Goal: Information Seeking & Learning: Learn about a topic

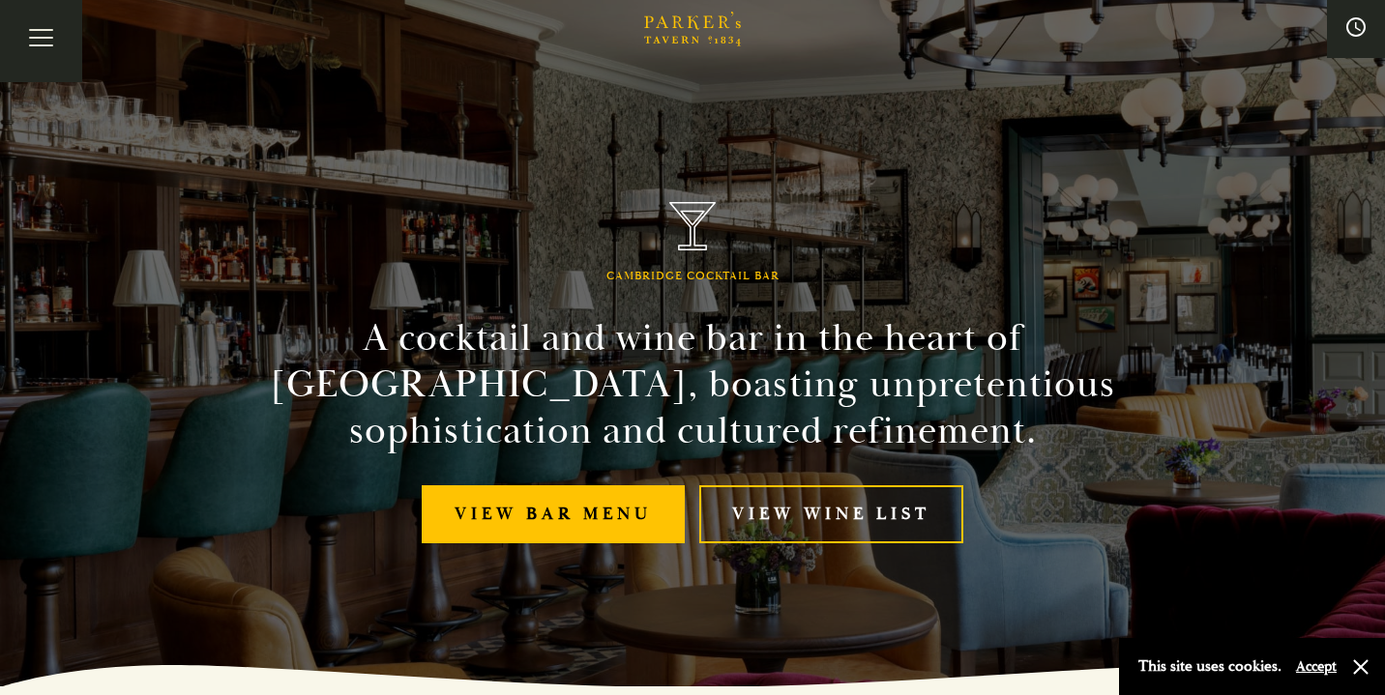
scroll to position [17, 0]
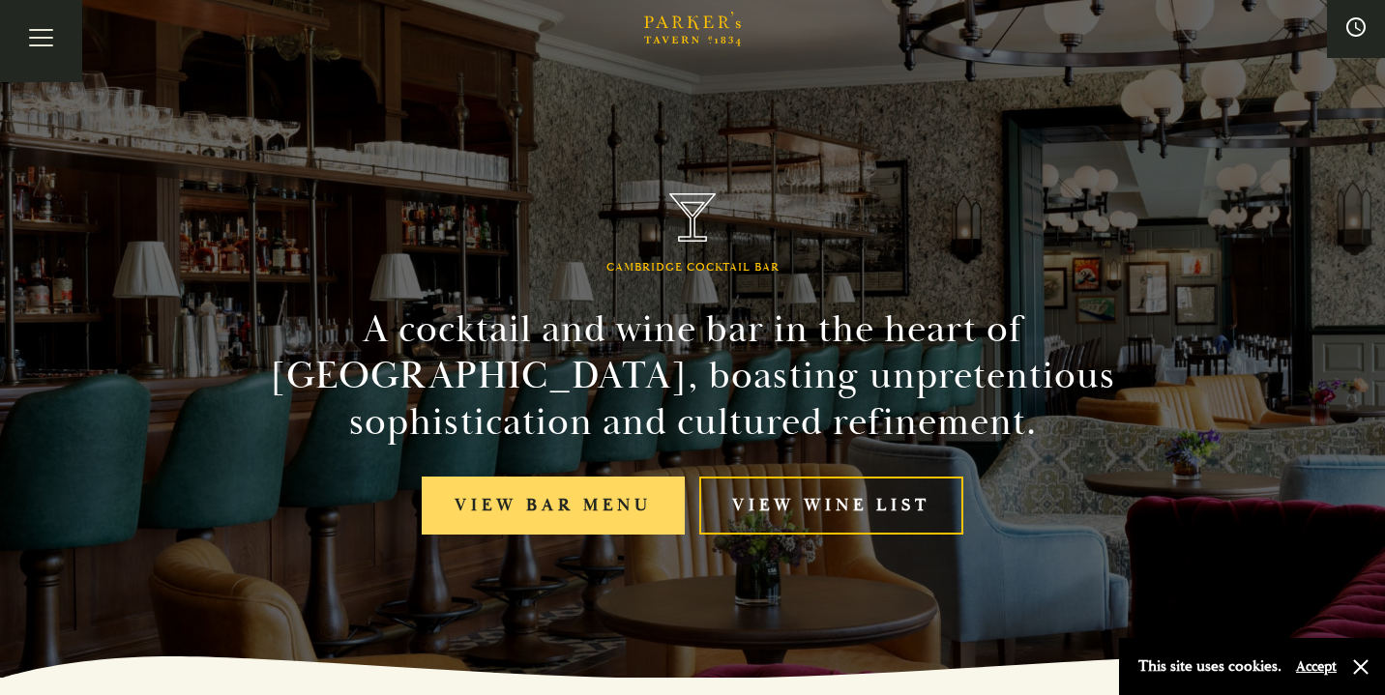
click at [533, 511] on link "View bar menu" at bounding box center [553, 506] width 263 height 59
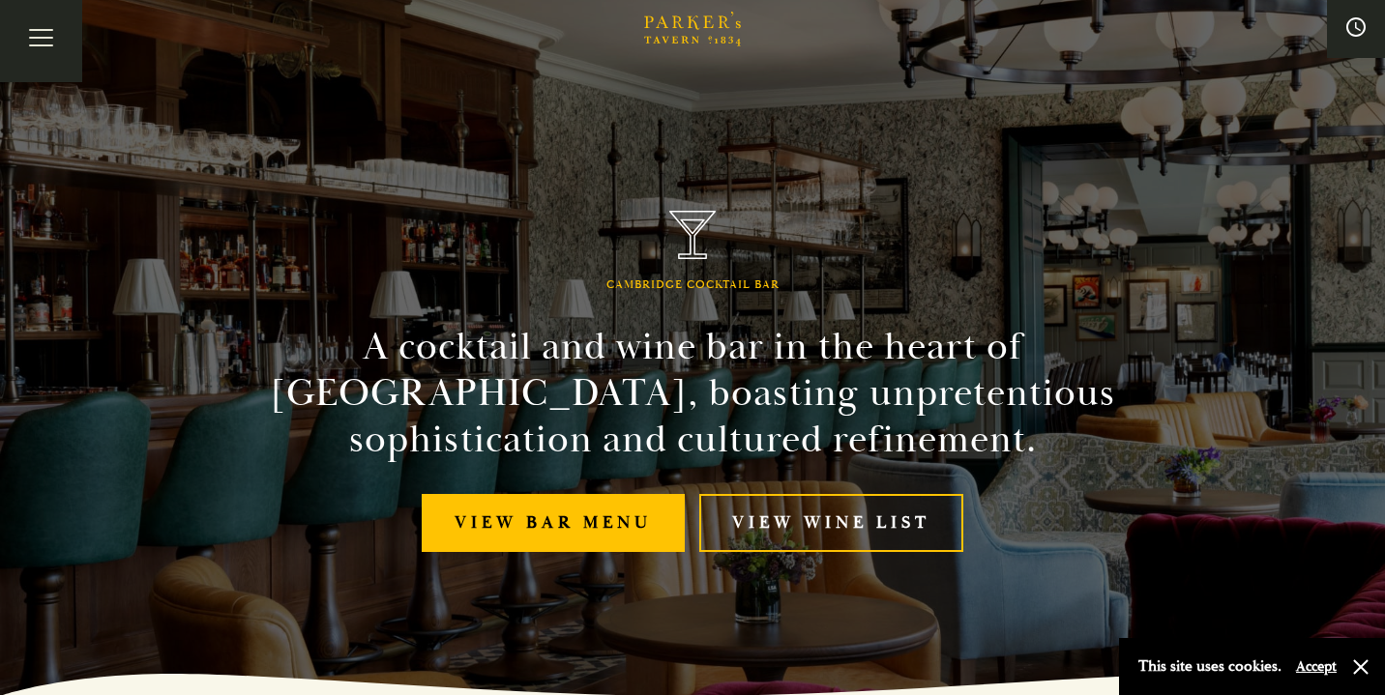
scroll to position [0, 0]
click at [33, 41] on button "Toggle navigation" at bounding box center [41, 41] width 82 height 82
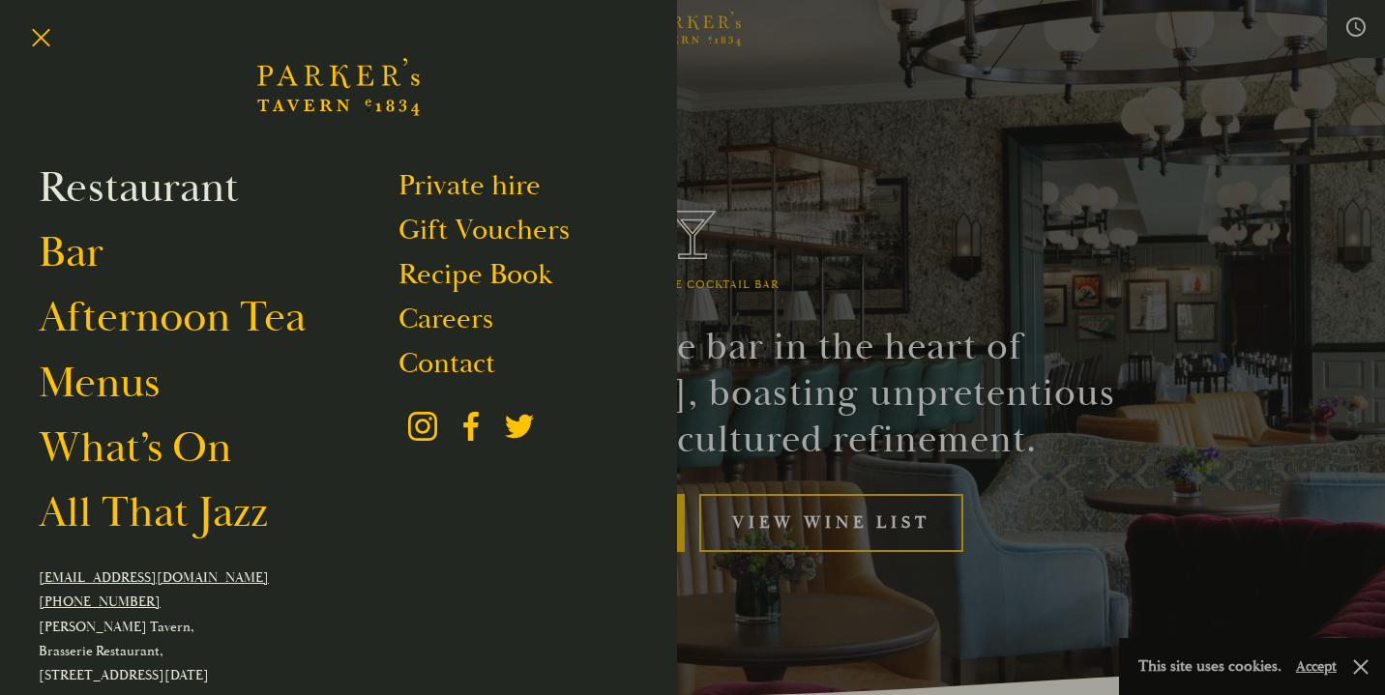
click at [189, 182] on link "Restaurant" at bounding box center [139, 188] width 200 height 54
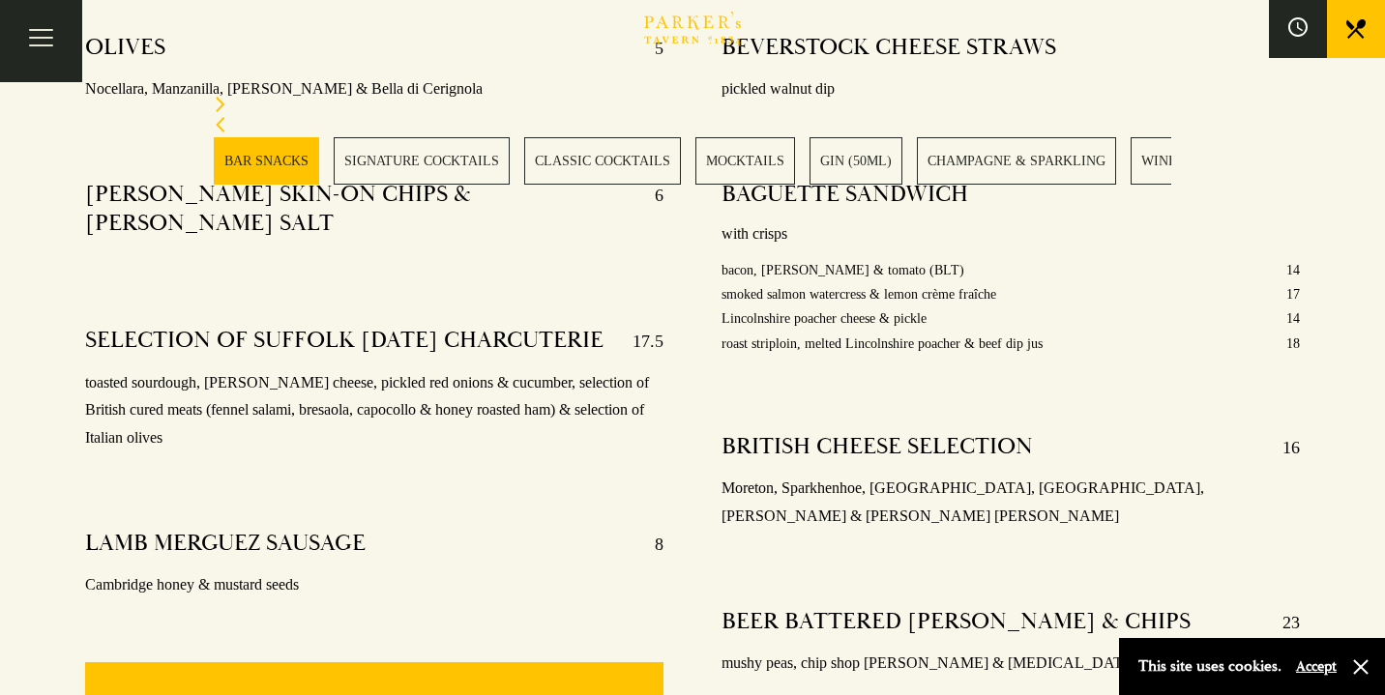
scroll to position [923, 0]
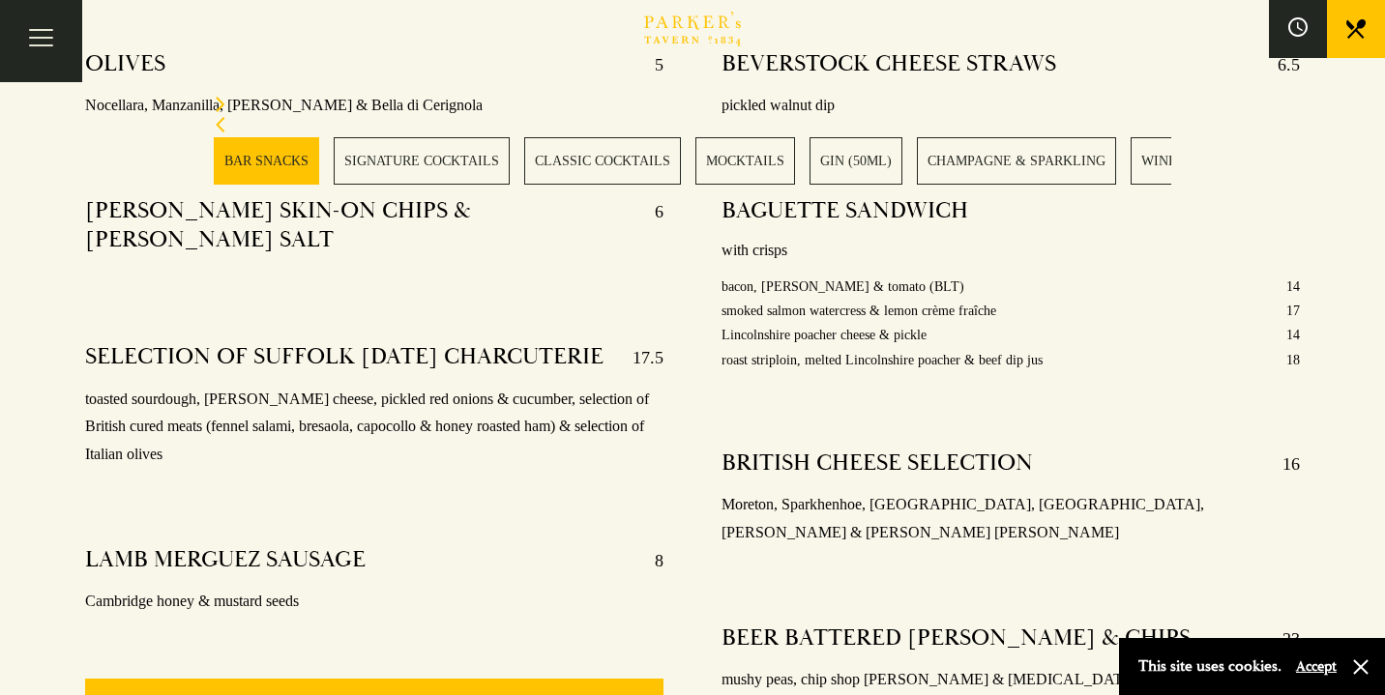
click at [1142, 155] on link "WINES" at bounding box center [1163, 160] width 65 height 47
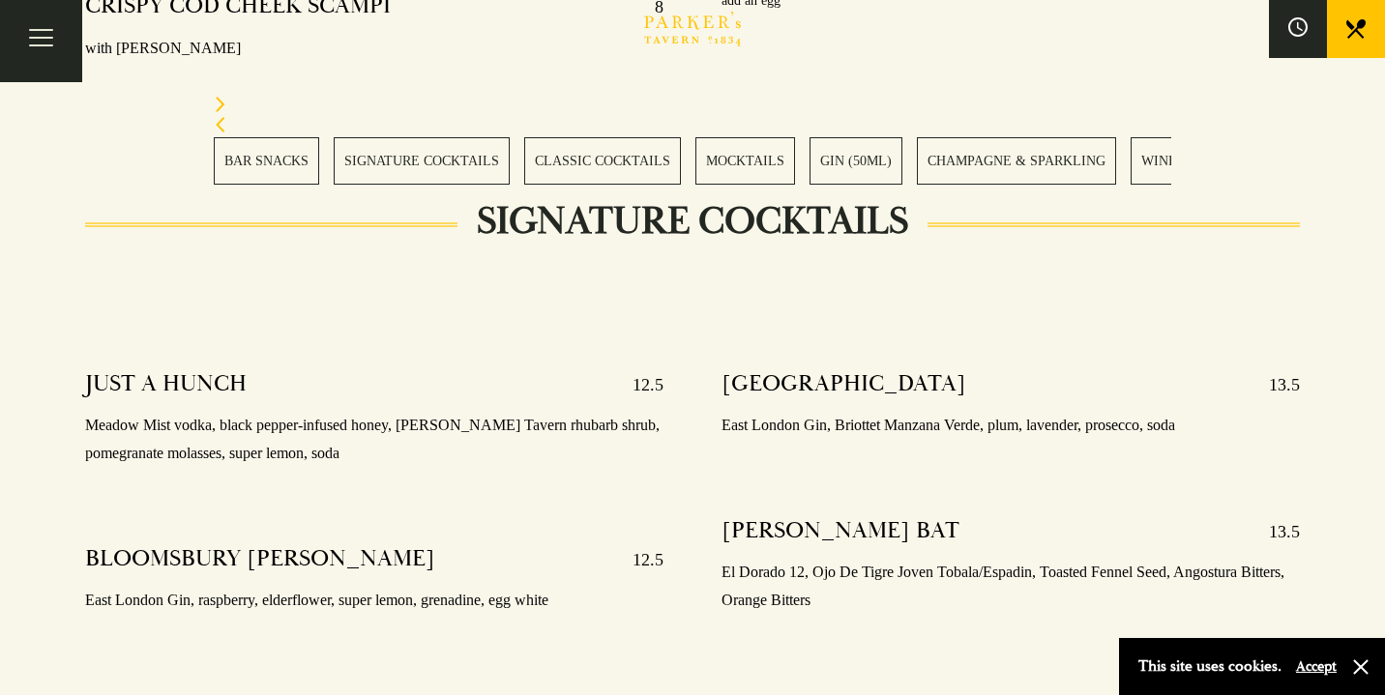
scroll to position [1810, 0]
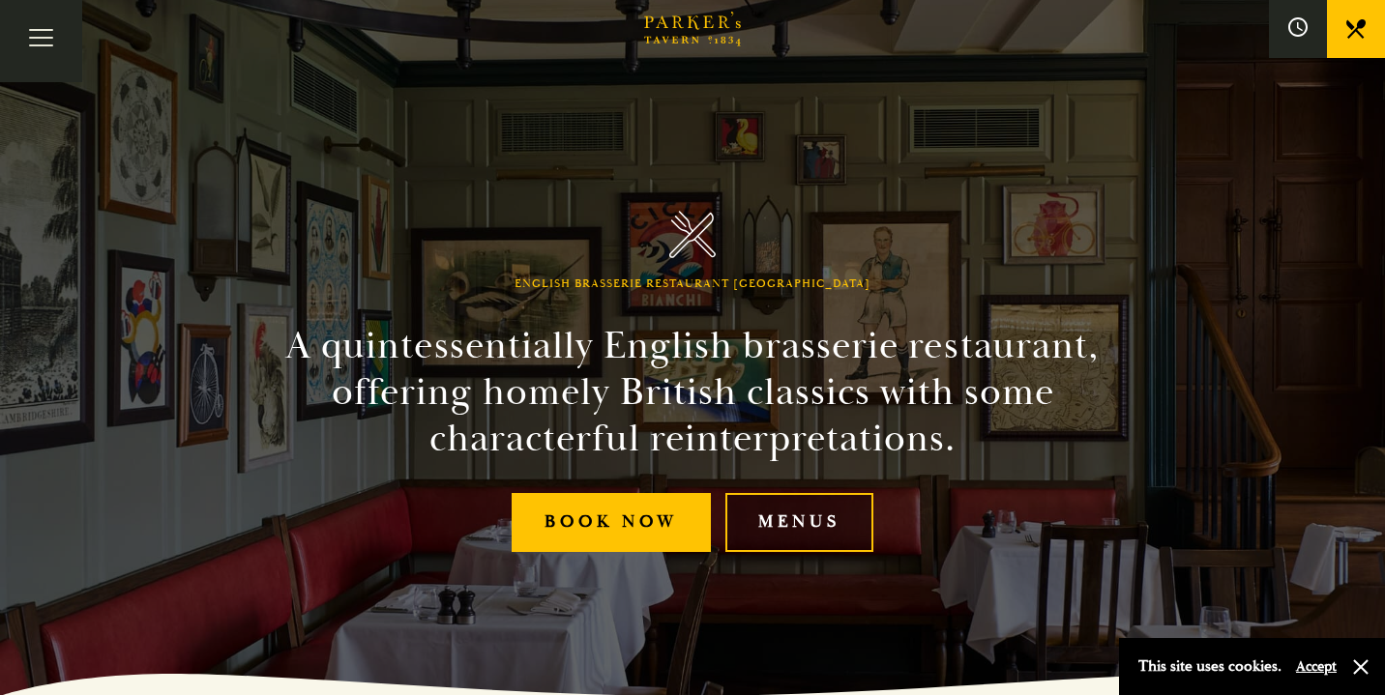
click at [826, 540] on link "Menus" at bounding box center [799, 522] width 148 height 59
